Goal: Navigation & Orientation: Go to known website

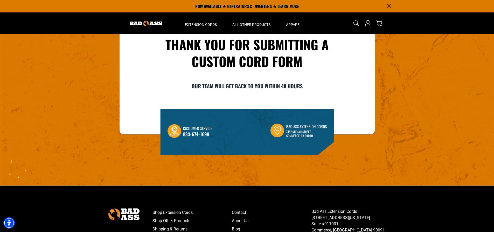
click at [144, 22] on img at bounding box center [146, 23] width 32 height 5
